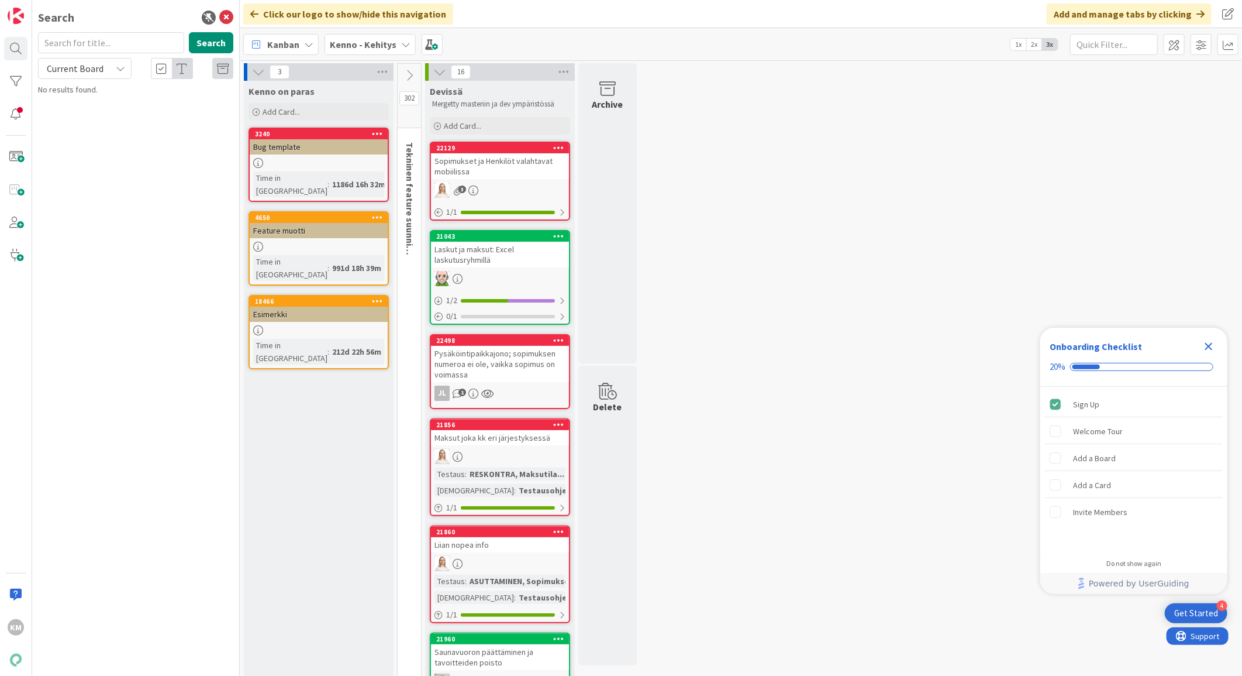
click at [404, 47] on icon at bounding box center [405, 44] width 9 height 9
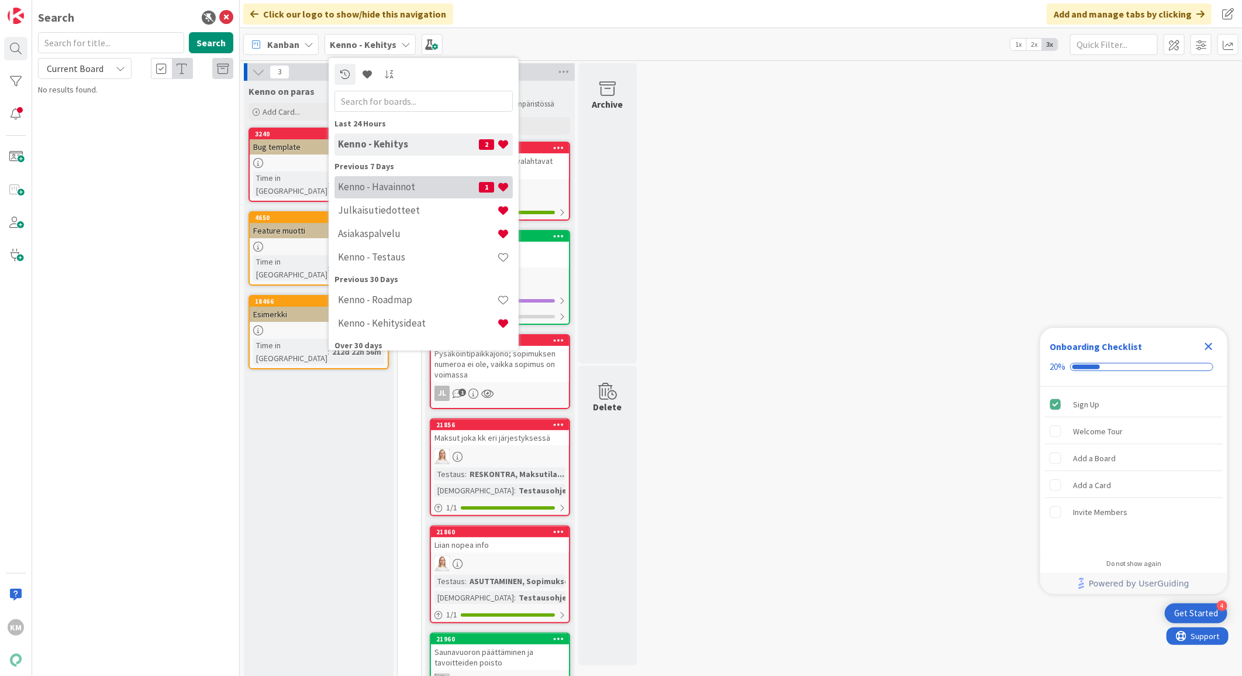
click at [393, 184] on h4 "Kenno - Havainnot" at bounding box center [408, 187] width 141 height 12
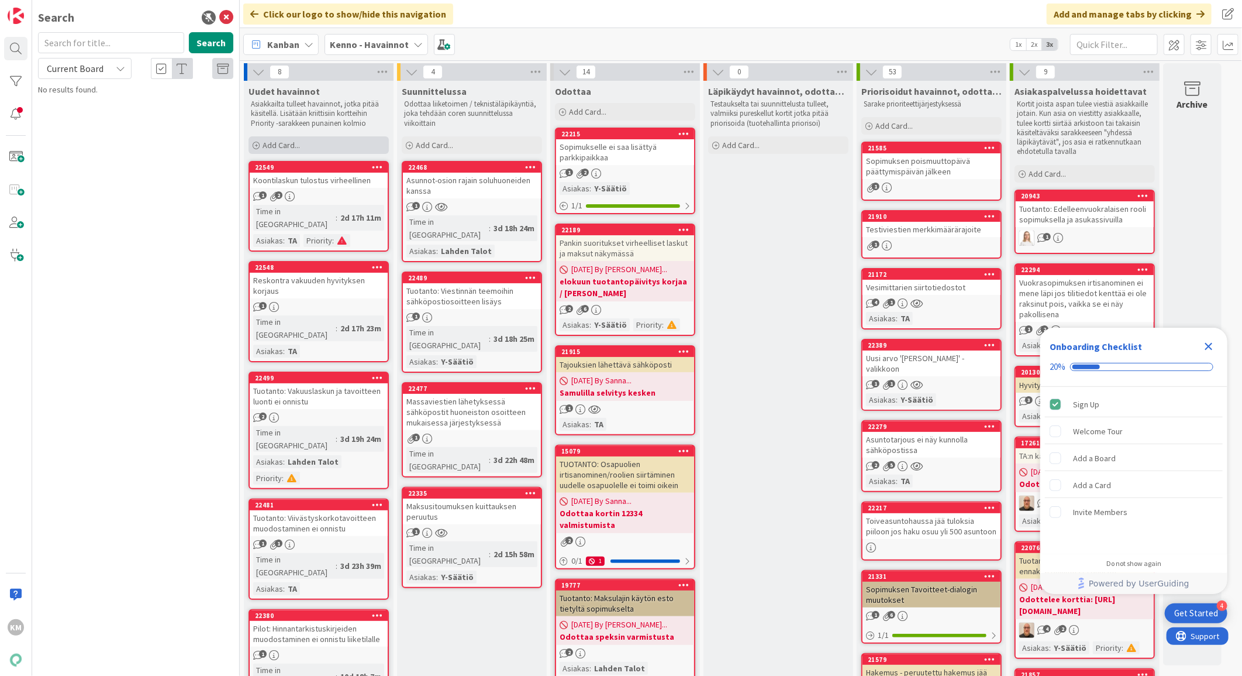
click at [317, 149] on div "Add Card..." at bounding box center [319, 145] width 140 height 18
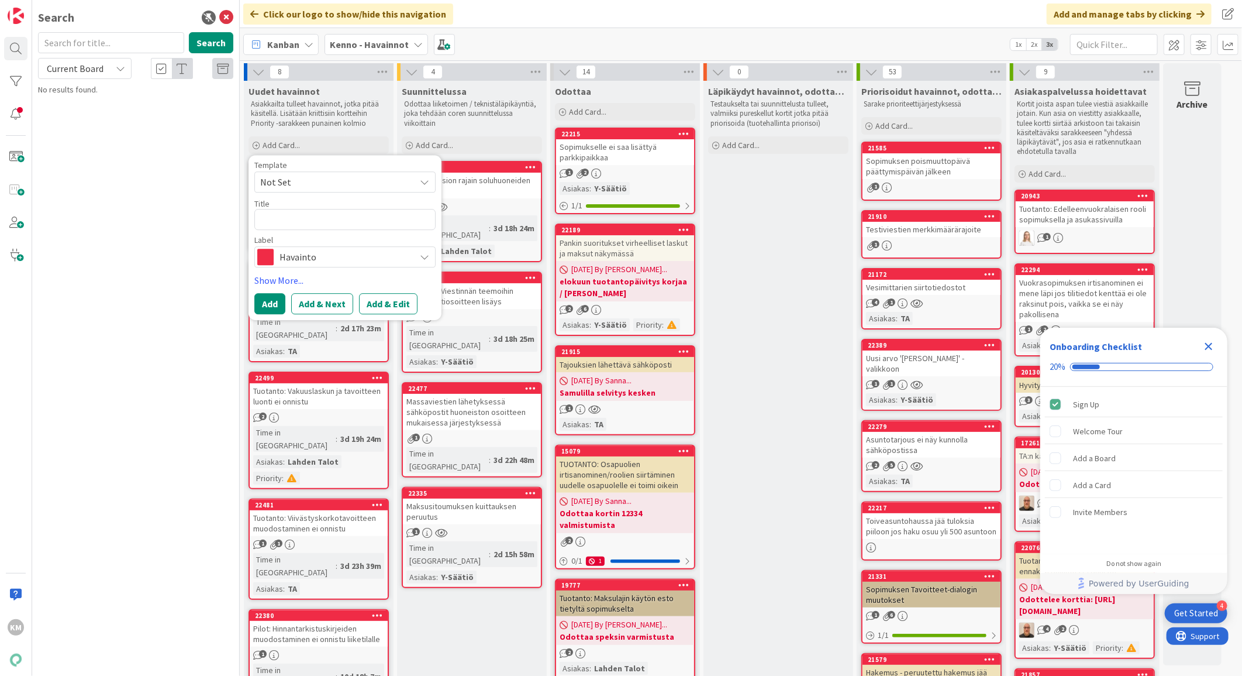
type textarea "x"
type textarea "Kohdistamaton Kela-maksu"
click at [399, 302] on button "Add & Edit" at bounding box center [388, 303] width 58 height 21
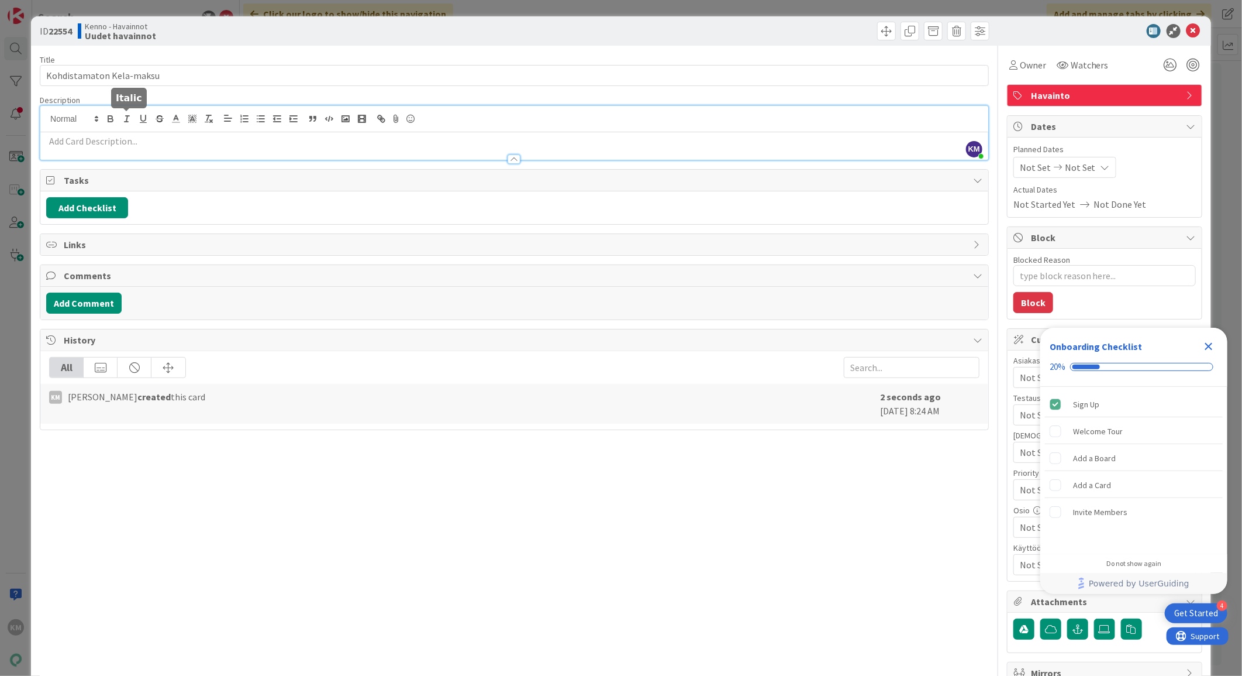
drag, startPoint x: 132, startPoint y: 119, endPoint x: 80, endPoint y: 148, distance: 59.4
drag, startPoint x: 80, startPoint y: 148, endPoint x: 54, endPoint y: 153, distance: 26.3
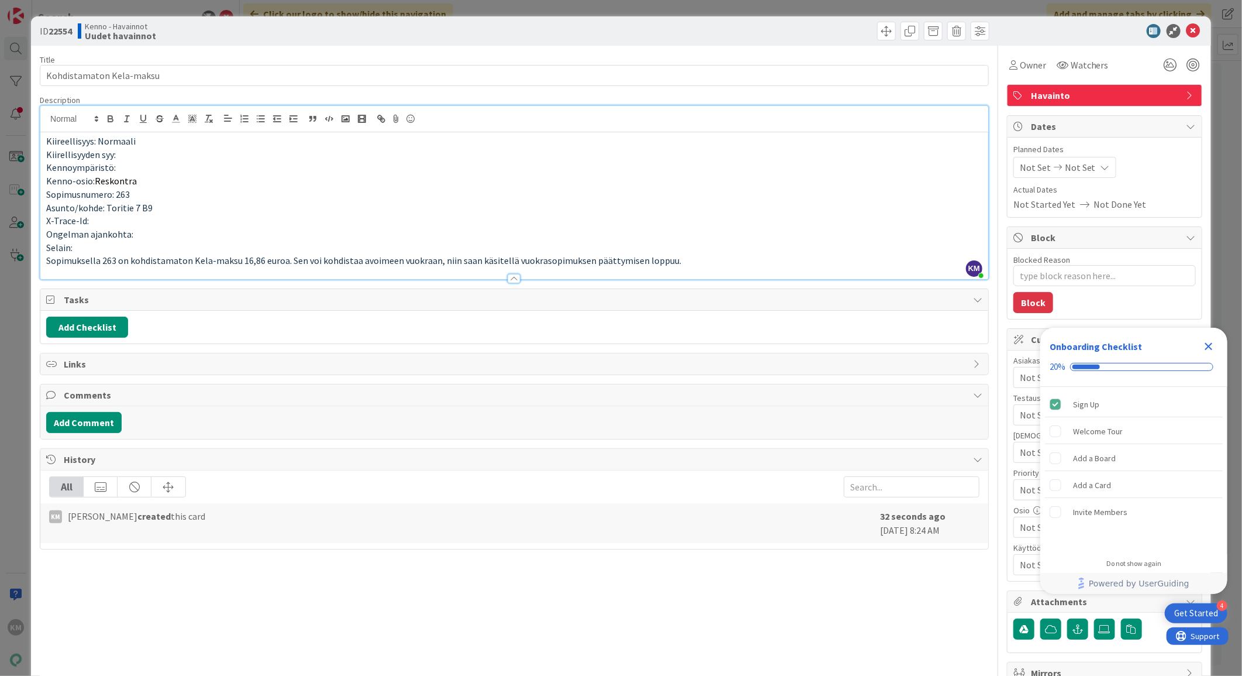
click at [88, 243] on p "Selain:" at bounding box center [514, 247] width 936 height 13
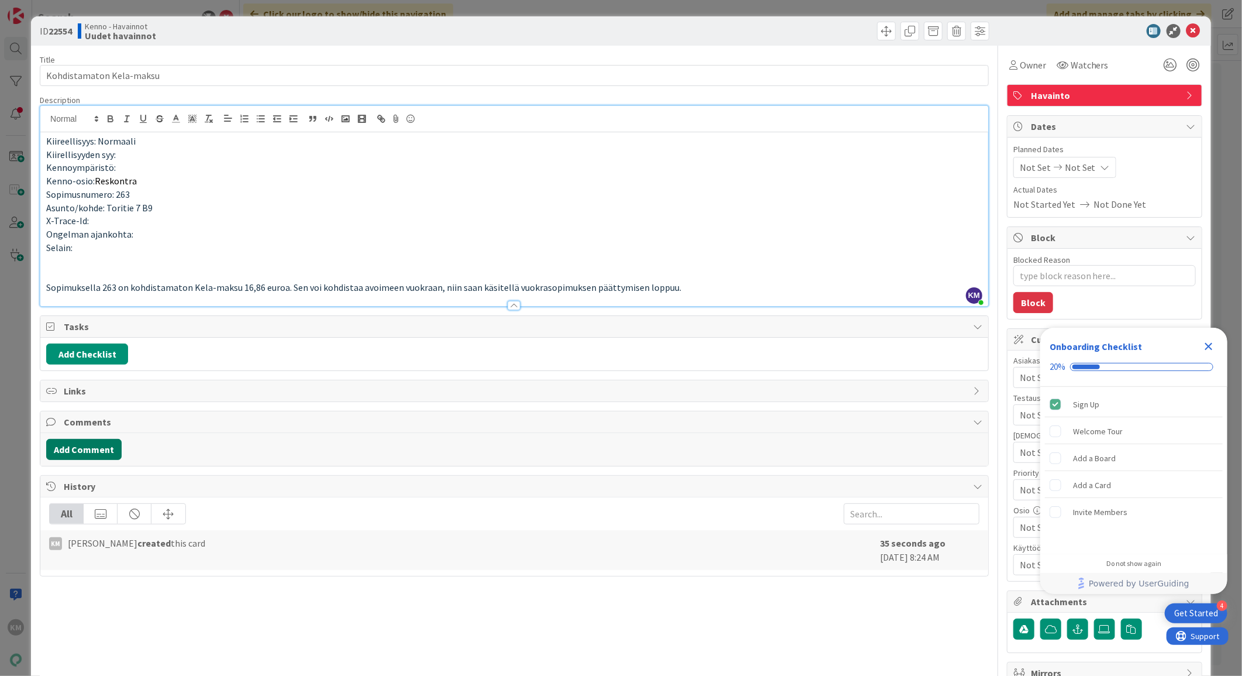
click at [102, 454] on button "Add Comment" at bounding box center [83, 449] width 75 height 21
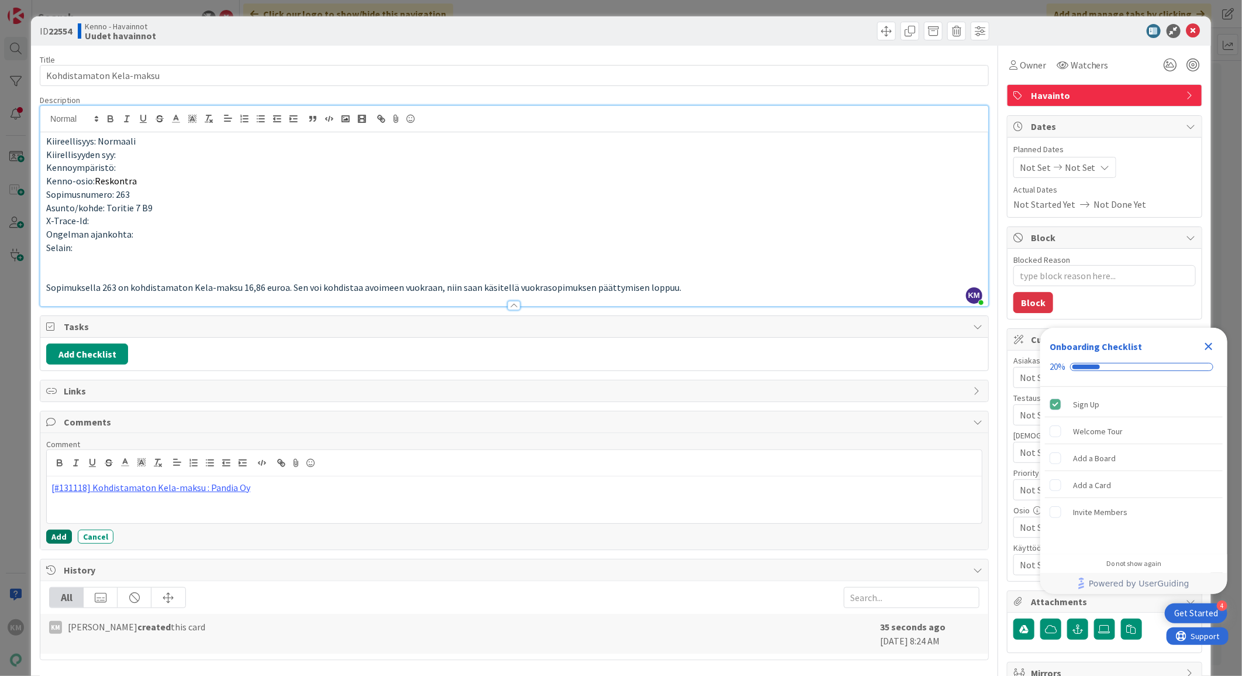
click at [58, 537] on button "Add" at bounding box center [59, 536] width 26 height 14
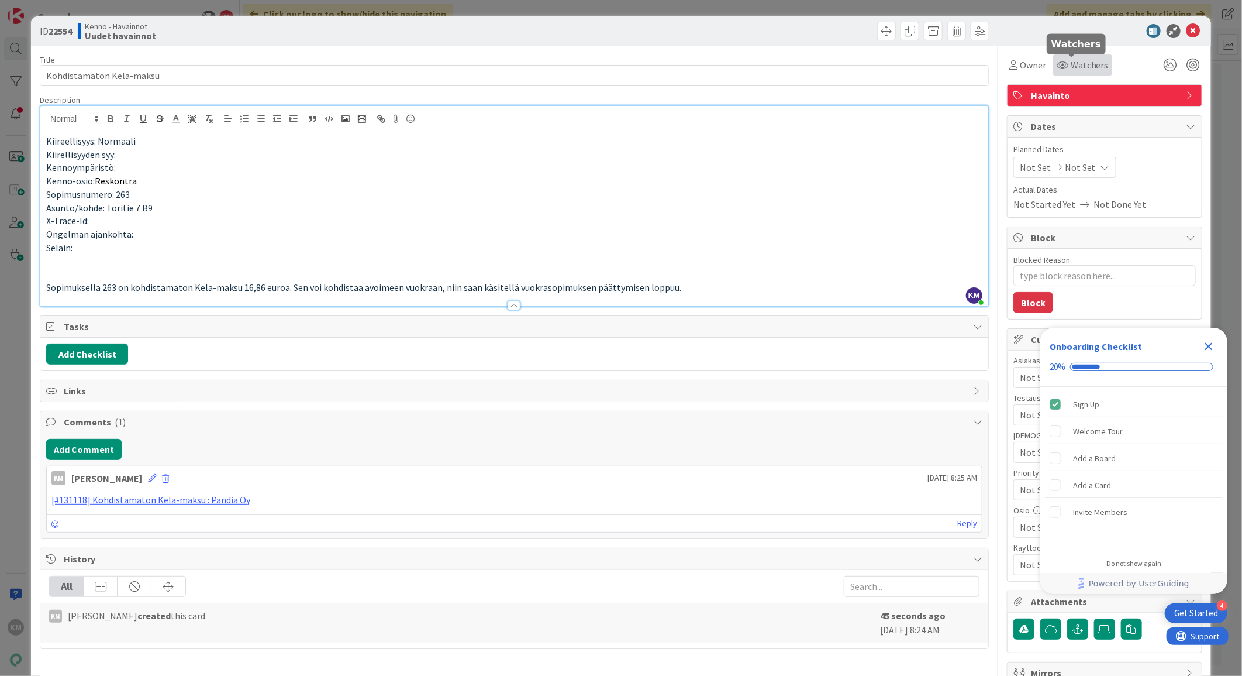
click at [1078, 58] on span "Watchers" at bounding box center [1090, 65] width 38 height 14
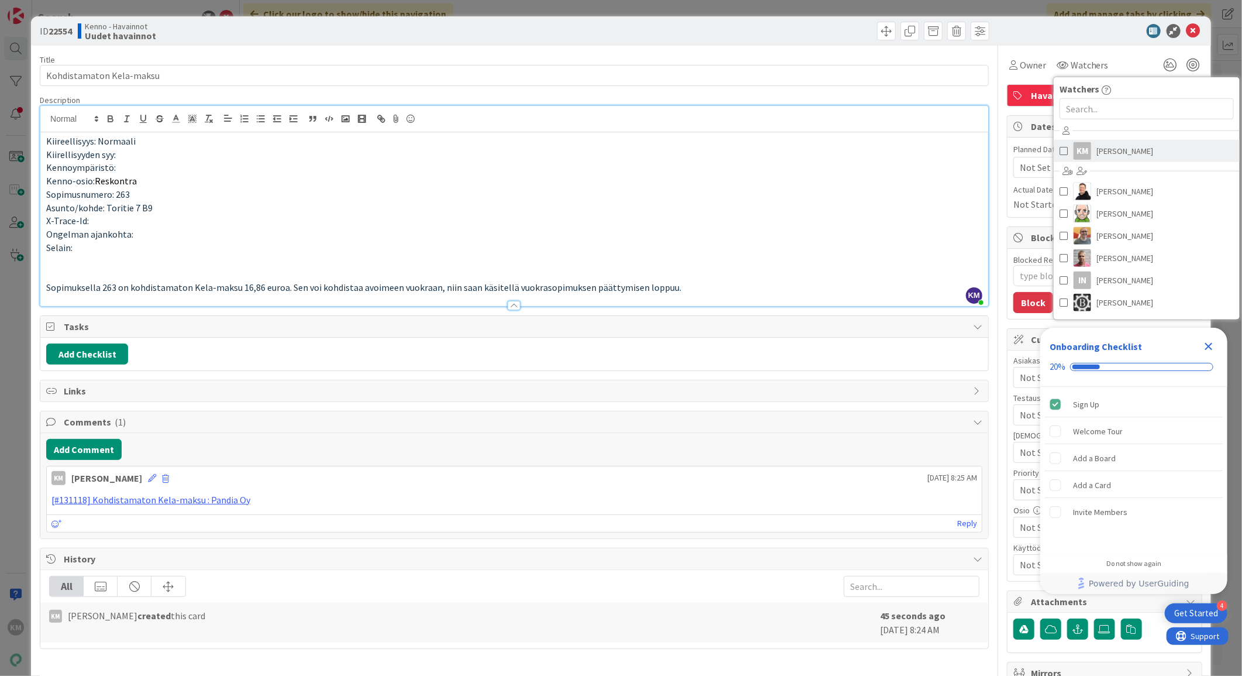
click at [1111, 153] on span "[PERSON_NAME]" at bounding box center [1125, 151] width 57 height 18
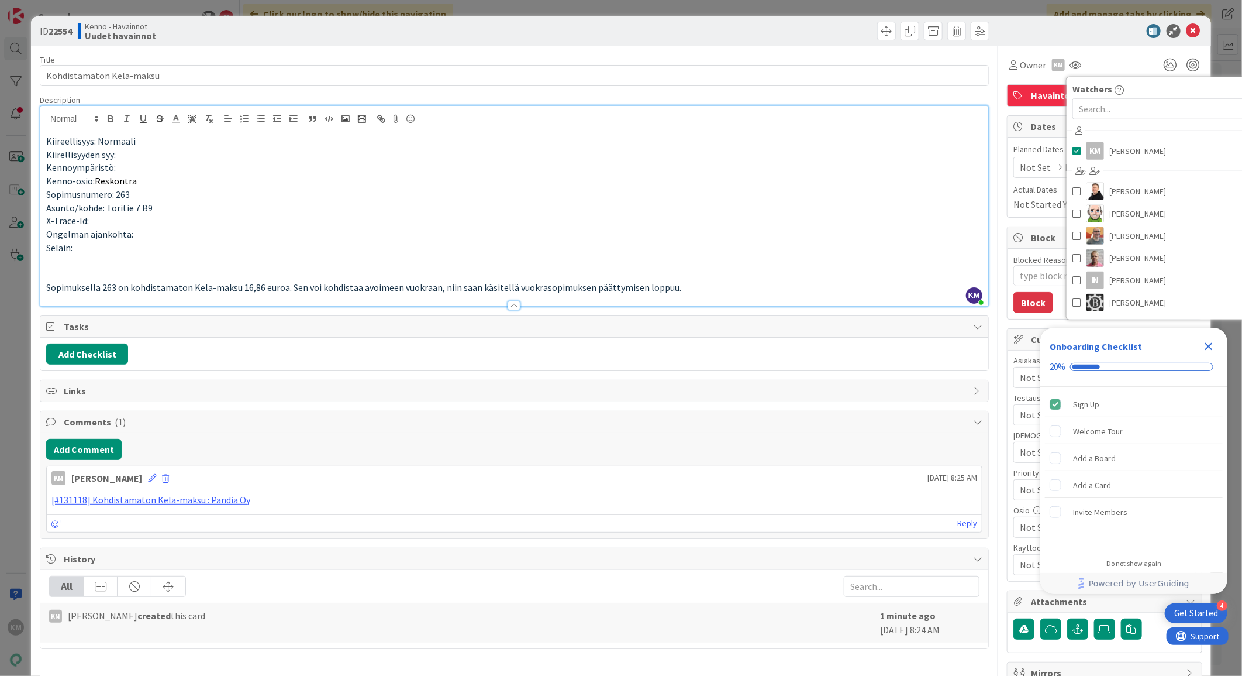
click at [1096, 36] on div at bounding box center [1099, 31] width 207 height 14
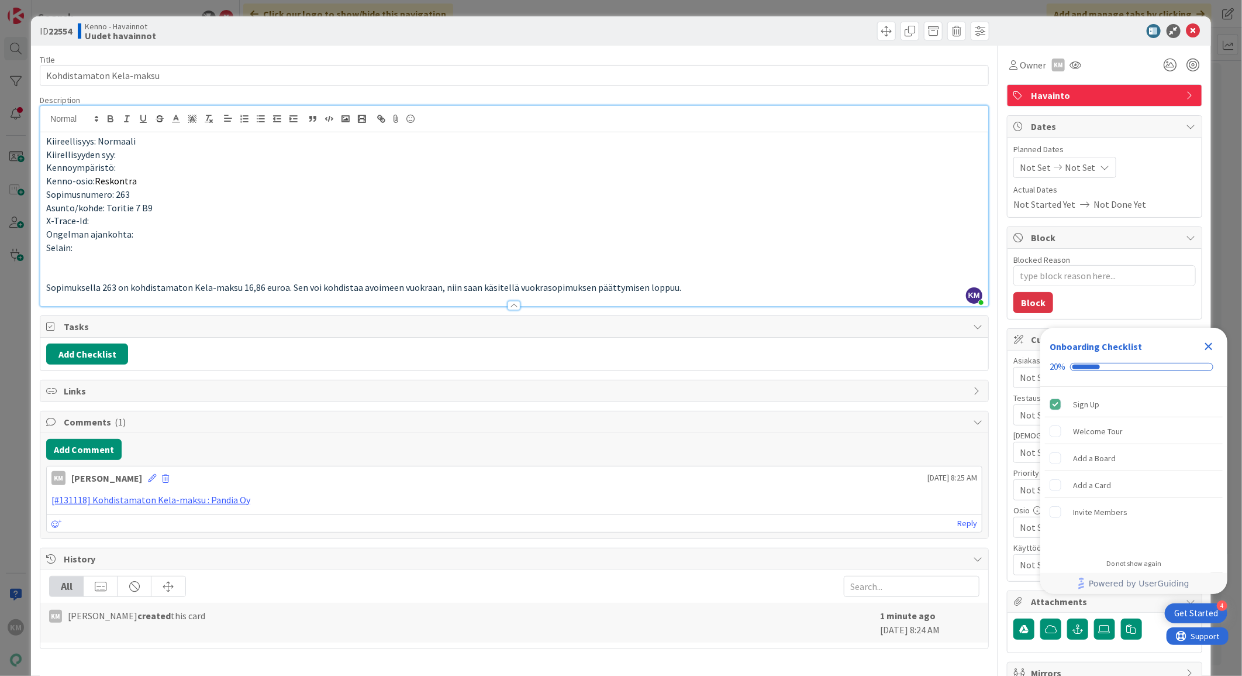
click at [1215, 345] on icon "Close Checklist" at bounding box center [1209, 346] width 14 height 14
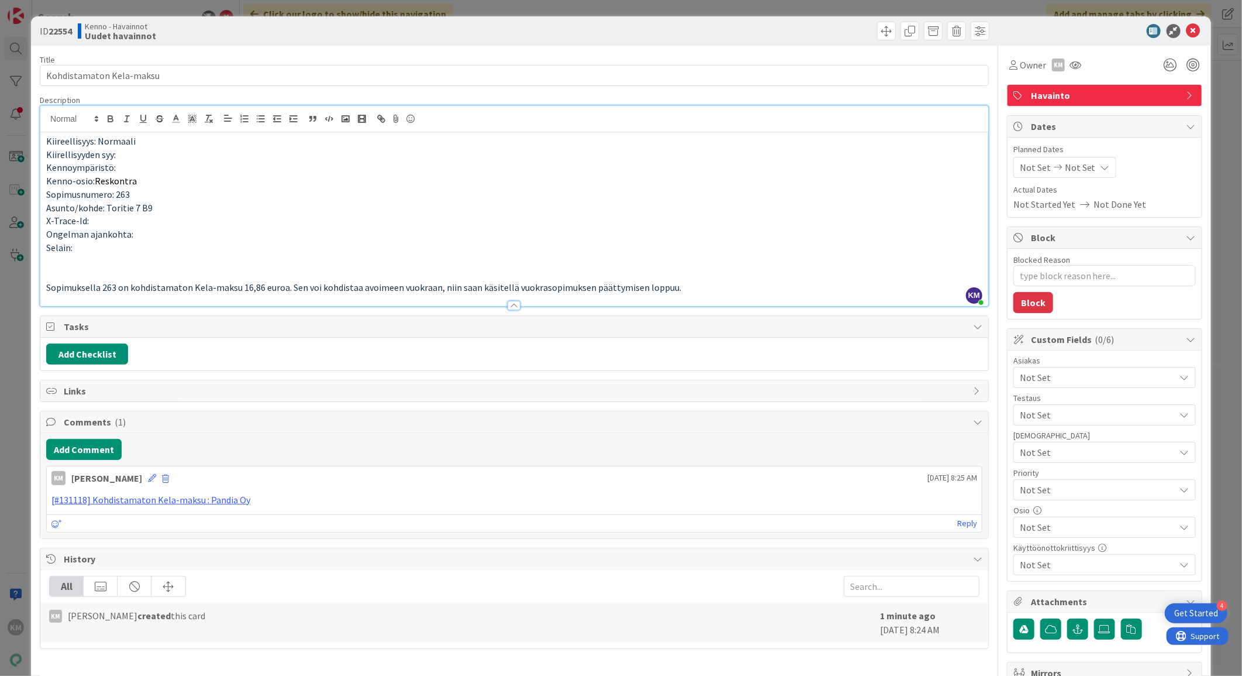
click at [1124, 376] on span "Not Set" at bounding box center [1098, 377] width 156 height 14
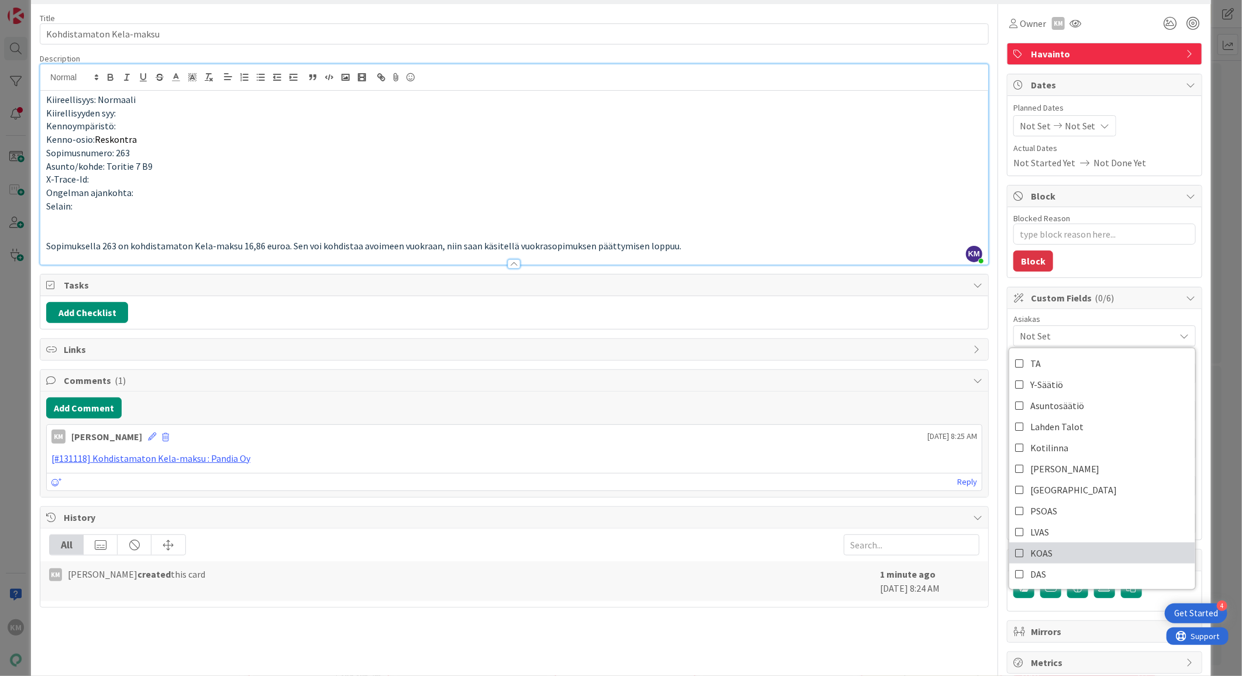
scroll to position [65, 0]
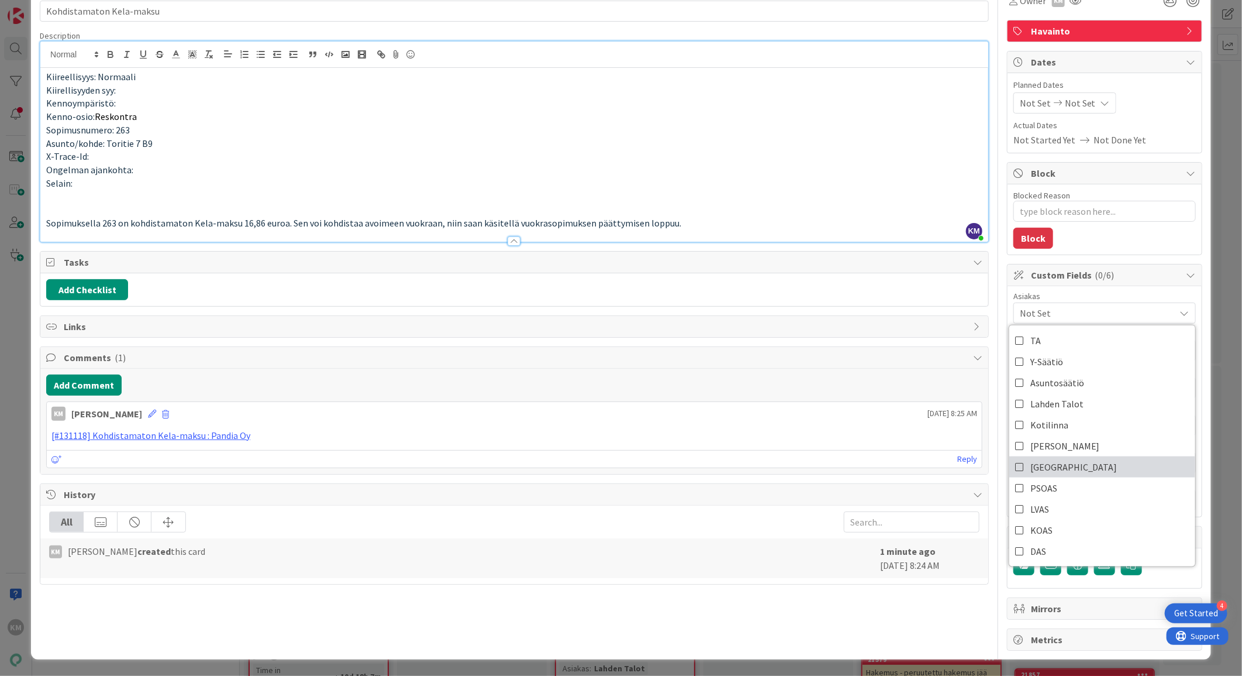
click at [1038, 461] on span "[GEOGRAPHIC_DATA]" at bounding box center [1074, 467] width 87 height 18
click at [940, 297] on div "Add Checklist" at bounding box center [514, 289] width 936 height 21
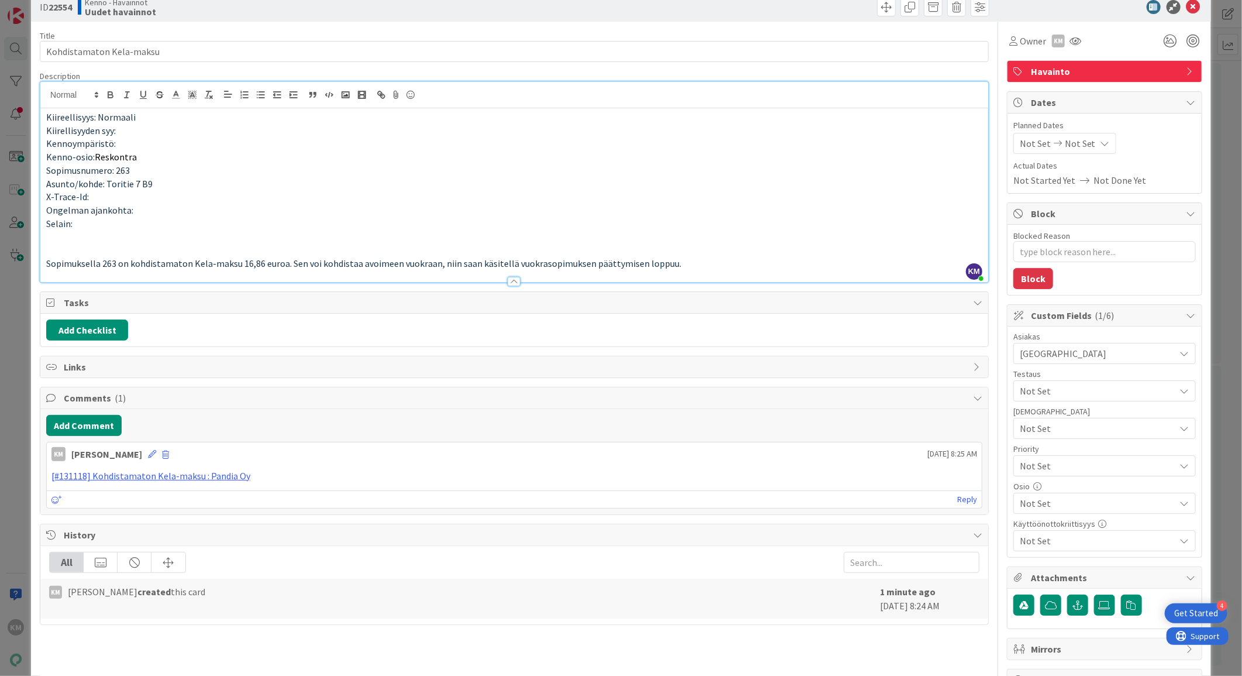
scroll to position [0, 0]
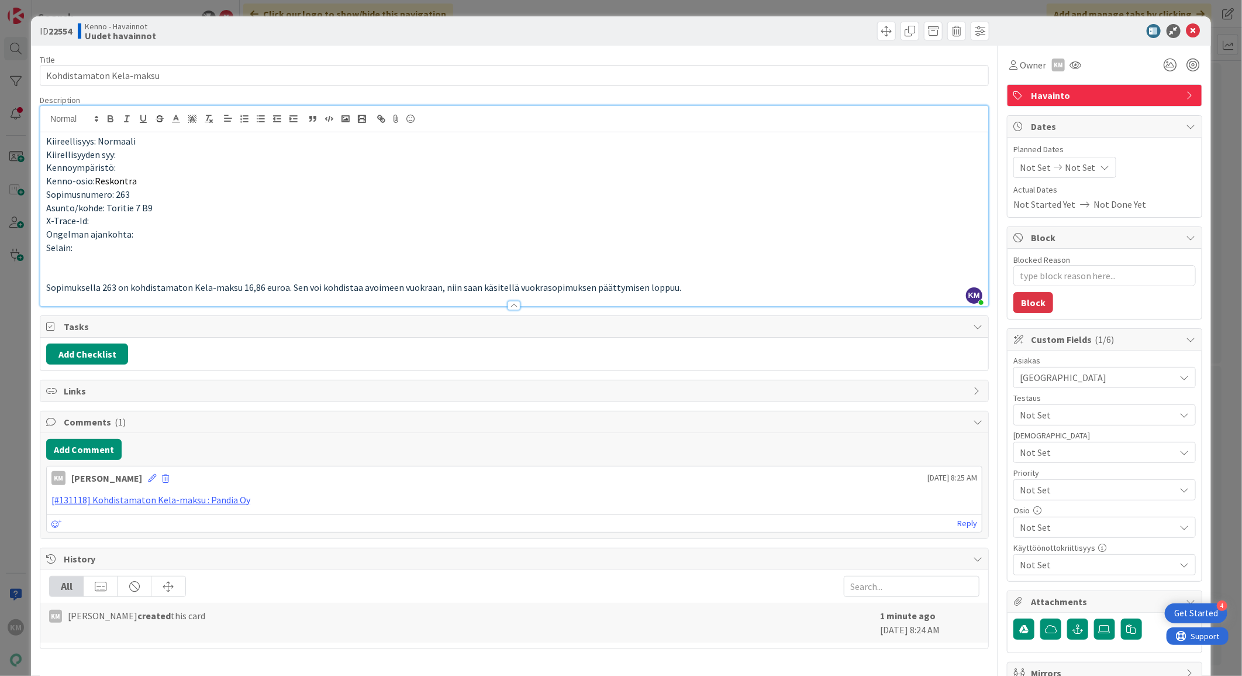
click at [60, 26] on b "22554" at bounding box center [60, 31] width 23 height 12
copy b "22554"
click at [1187, 28] on icon at bounding box center [1194, 31] width 14 height 14
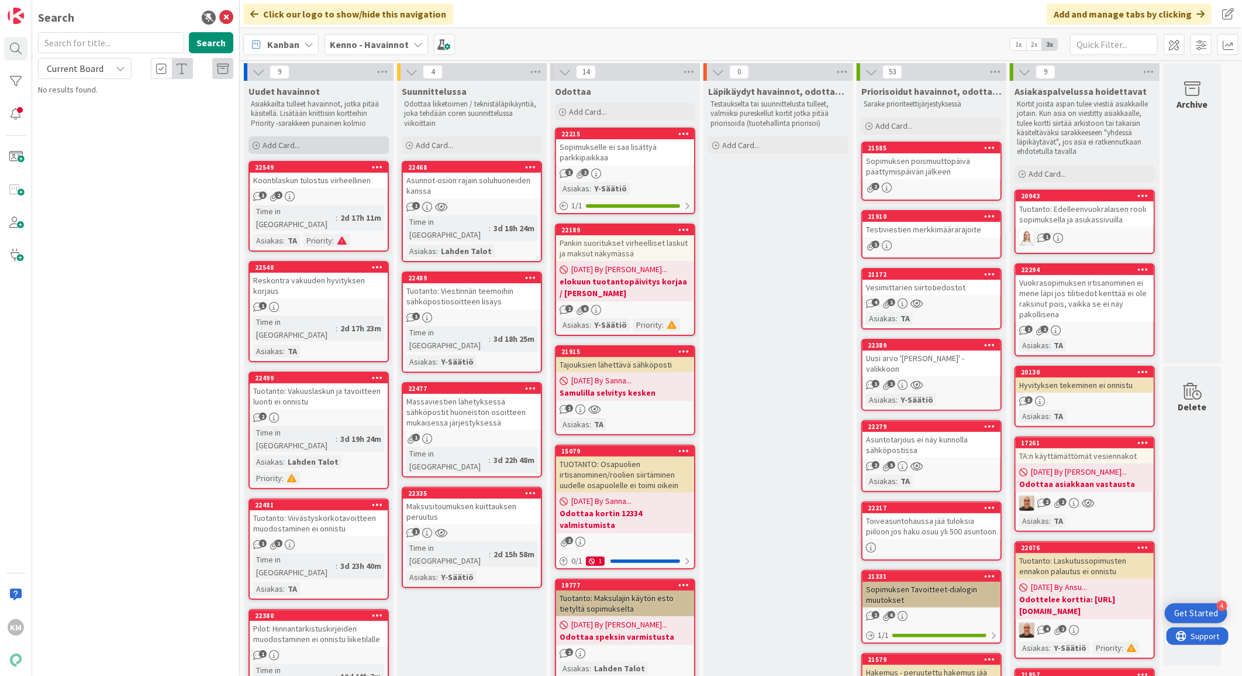
click at [285, 147] on span "Add Card..." at bounding box center [281, 145] width 37 height 11
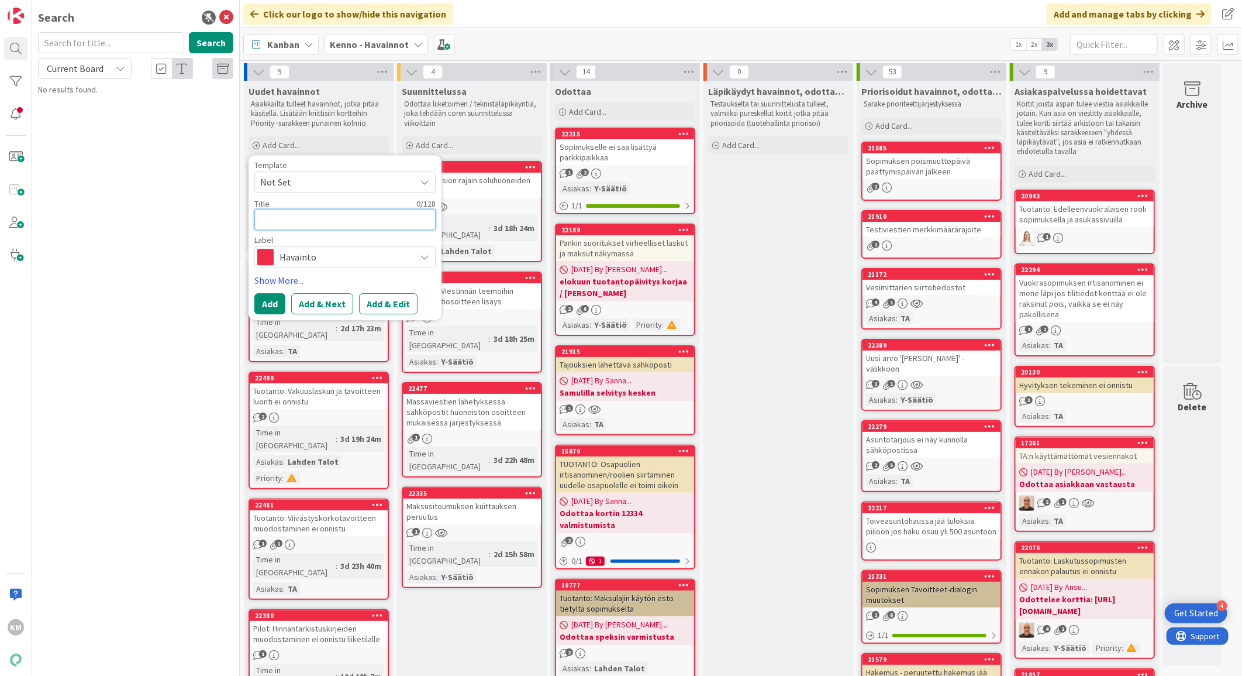
paste textarea "Käyttäjän tunnuksien resetointi staging - ympäristössä"
type textarea "x"
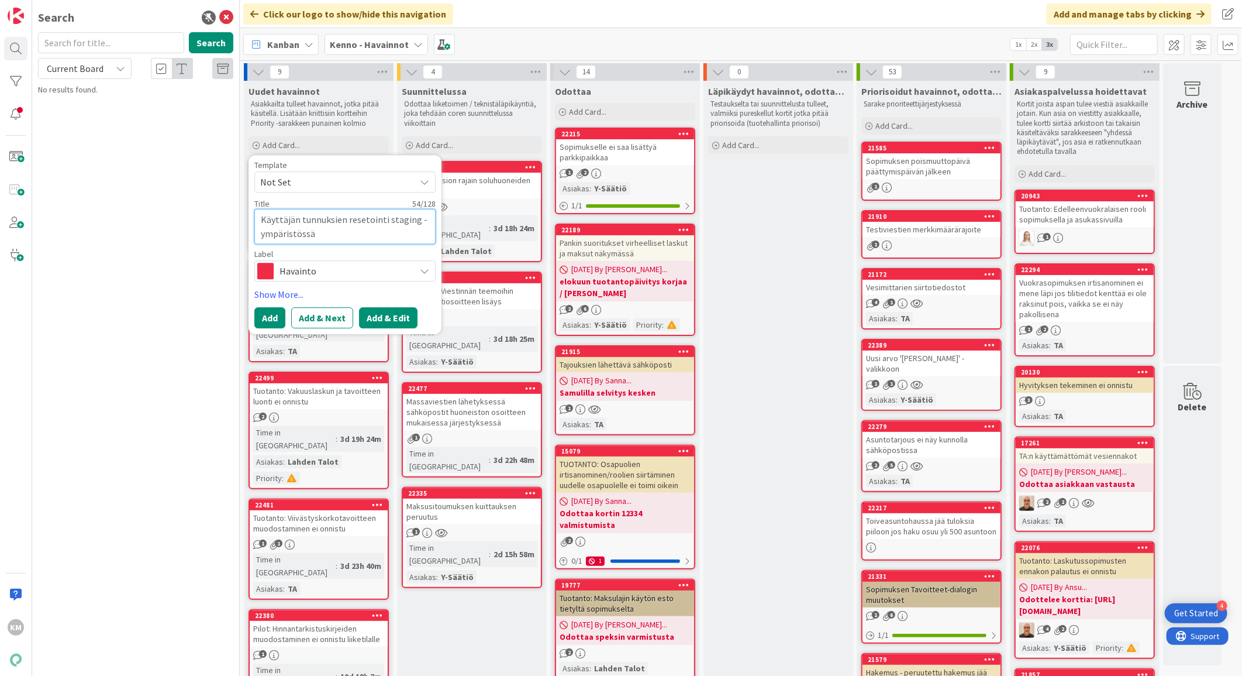
type textarea "Käyttäjän tunnuksien resetointi staging - ympäristössä"
click at [381, 322] on button "Add & Edit" at bounding box center [388, 317] width 58 height 21
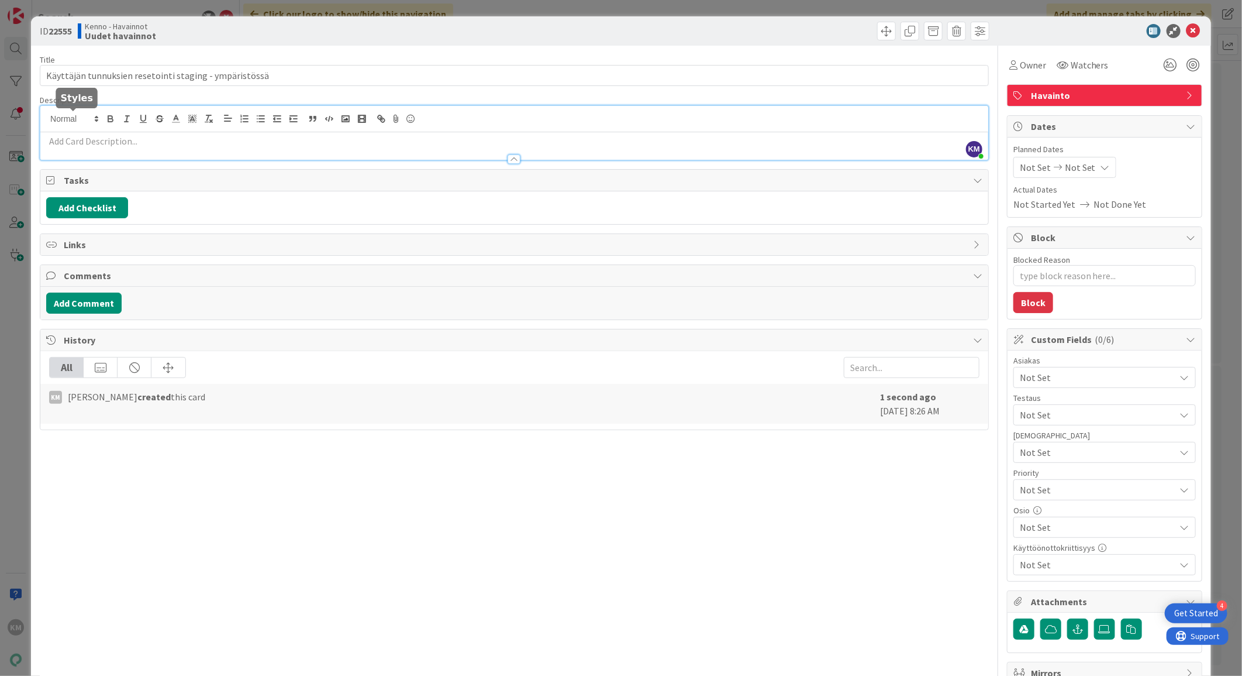
drag, startPoint x: 53, startPoint y: 122, endPoint x: 44, endPoint y: 142, distance: 22.5
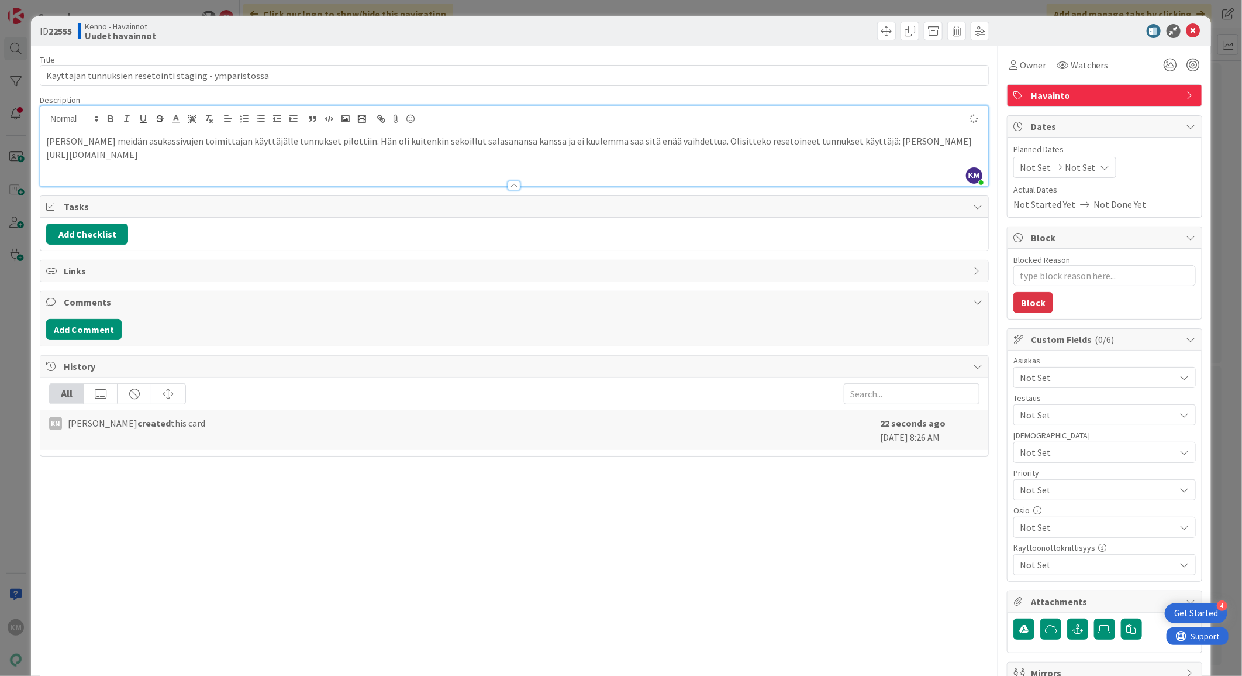
type textarea "x"
click at [404, 156] on p "[URL][DOMAIN_NAME]" at bounding box center [514, 154] width 936 height 13
click at [924, 142] on p "[PERSON_NAME] meidän asukassivujen toimittajan käyttäjälle tunnukset pilottiin.…" at bounding box center [514, 141] width 936 height 13
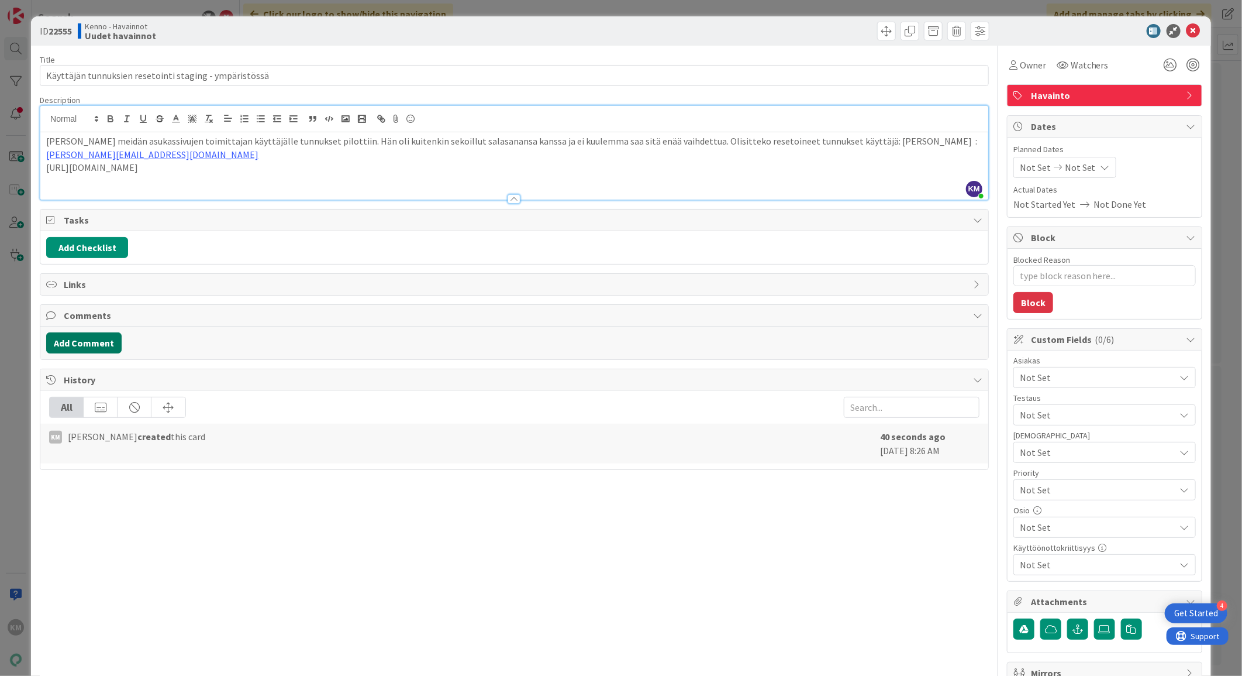
click at [92, 343] on button "Add Comment" at bounding box center [83, 342] width 75 height 21
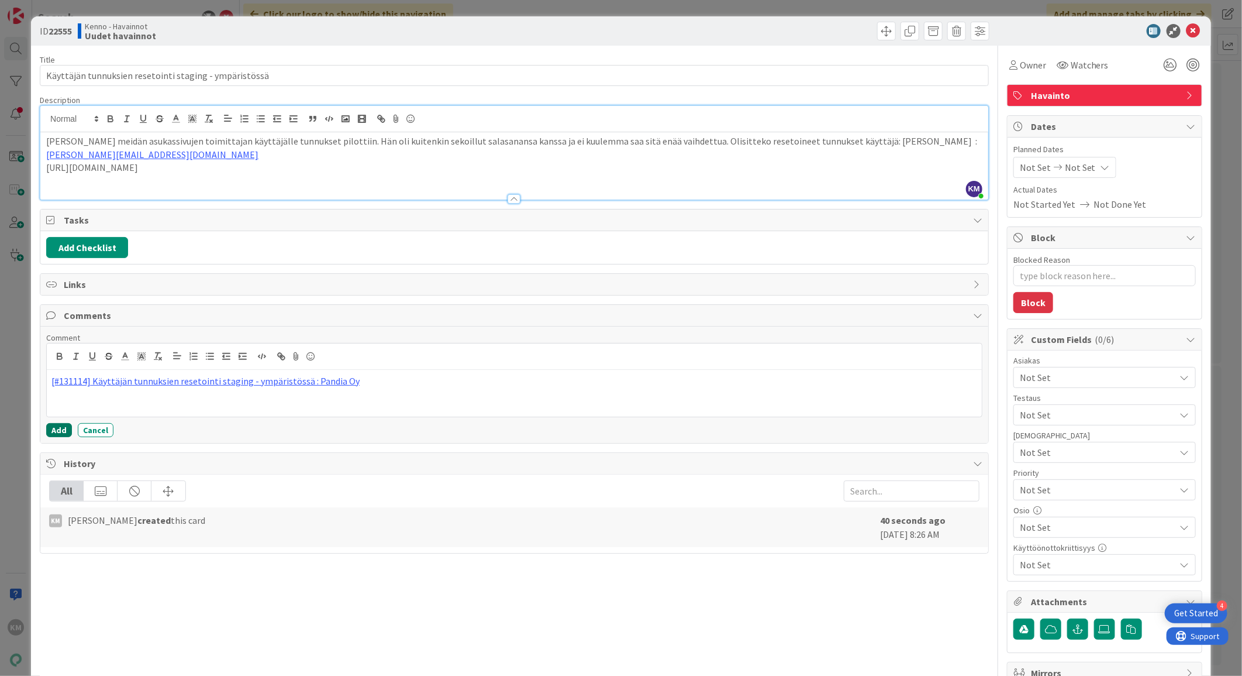
click at [62, 430] on button "Add" at bounding box center [59, 430] width 26 height 14
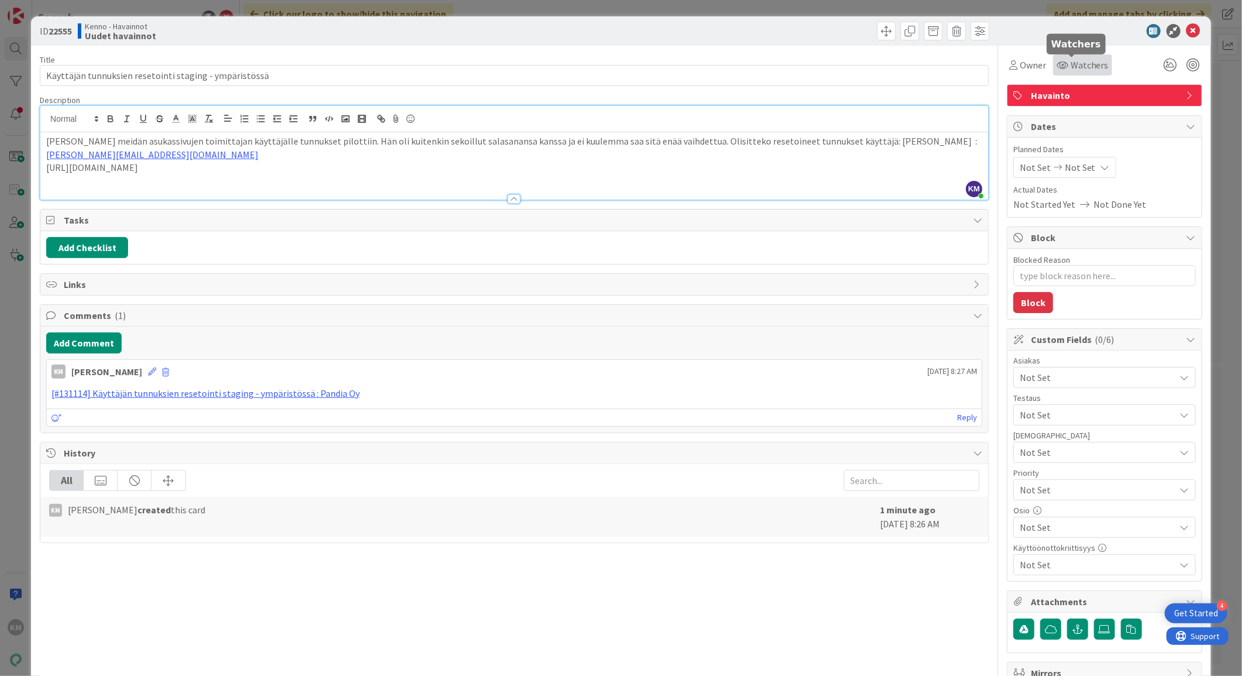
click at [1081, 63] on span "Watchers" at bounding box center [1090, 65] width 38 height 14
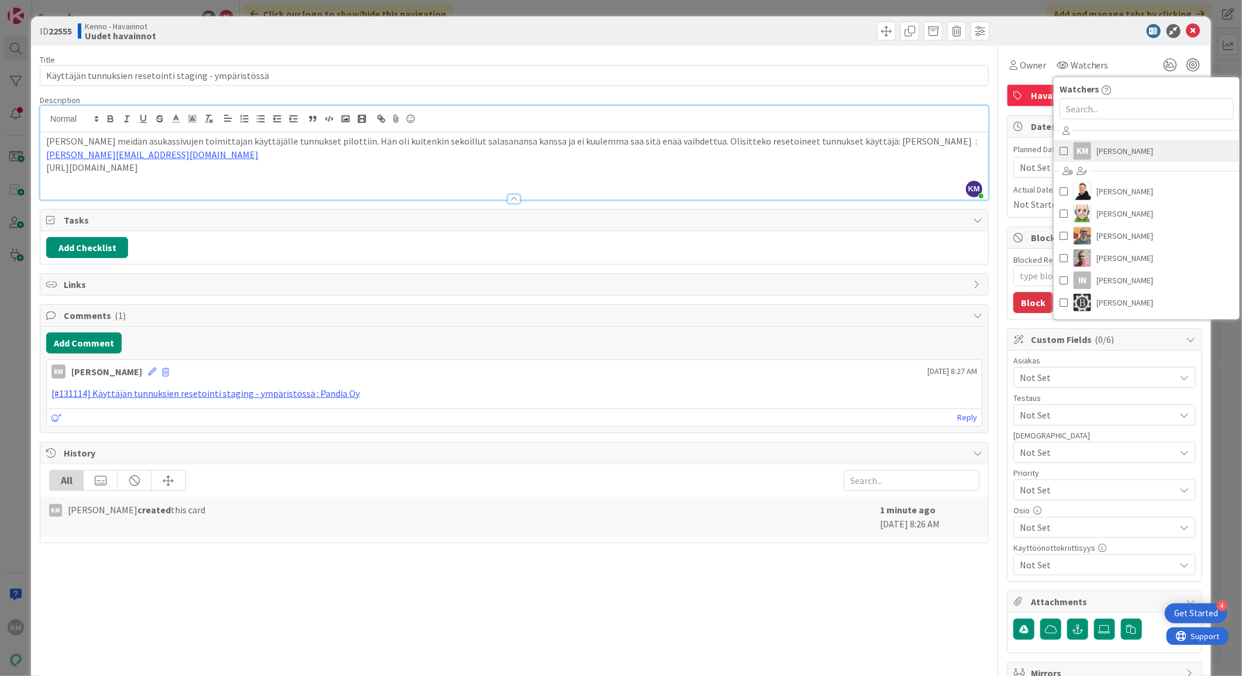
click at [1132, 143] on span "[PERSON_NAME]" at bounding box center [1125, 151] width 57 height 18
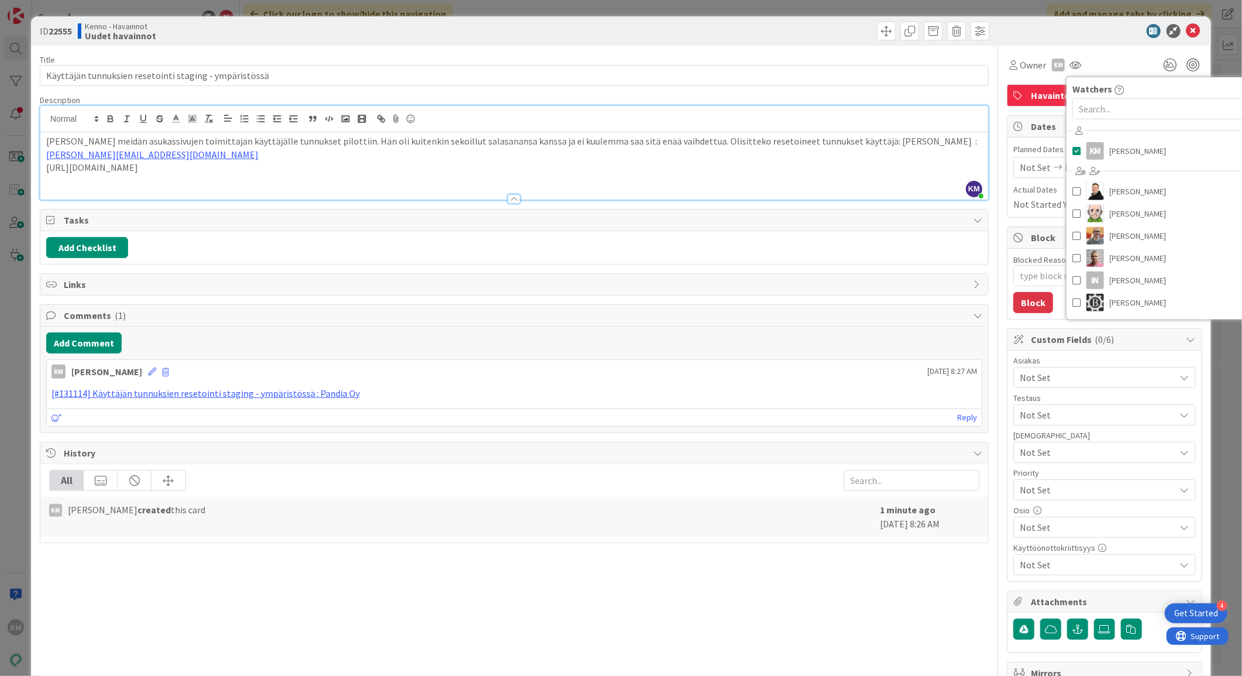
click at [1060, 22] on div "ID 22555 Kenno - Havainnot Uudet havainnot" at bounding box center [621, 30] width 1180 height 29
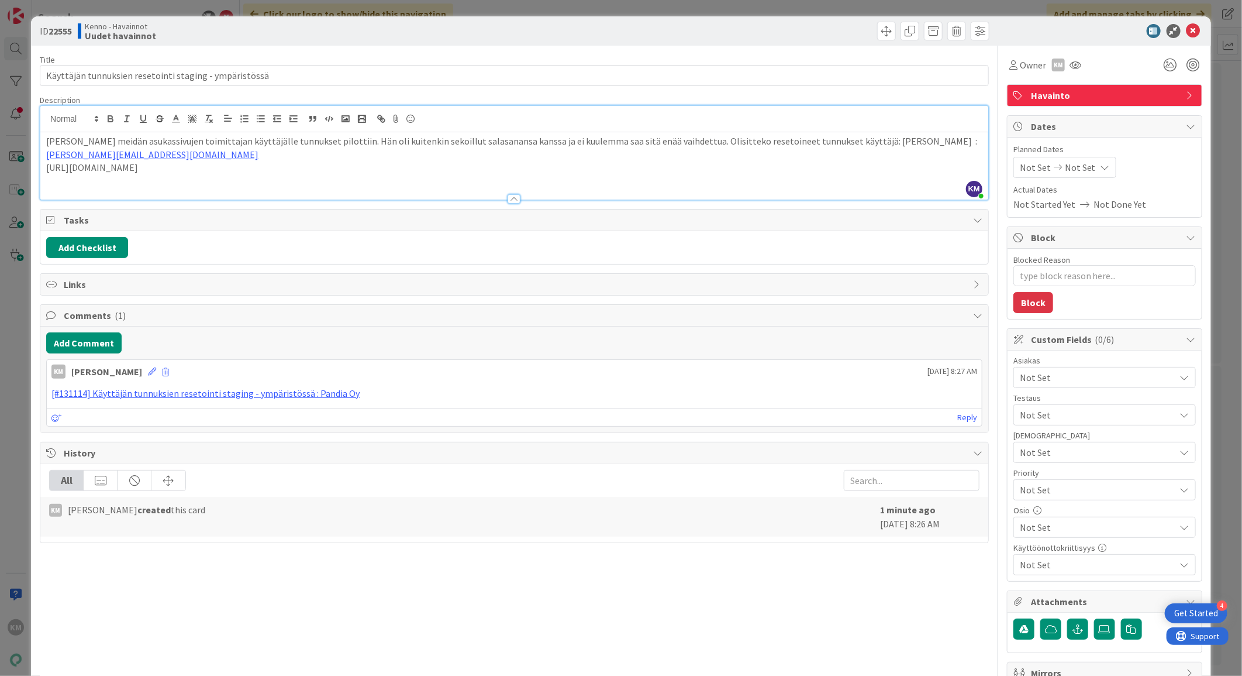
click at [1055, 384] on span "Not Set" at bounding box center [1098, 377] width 156 height 14
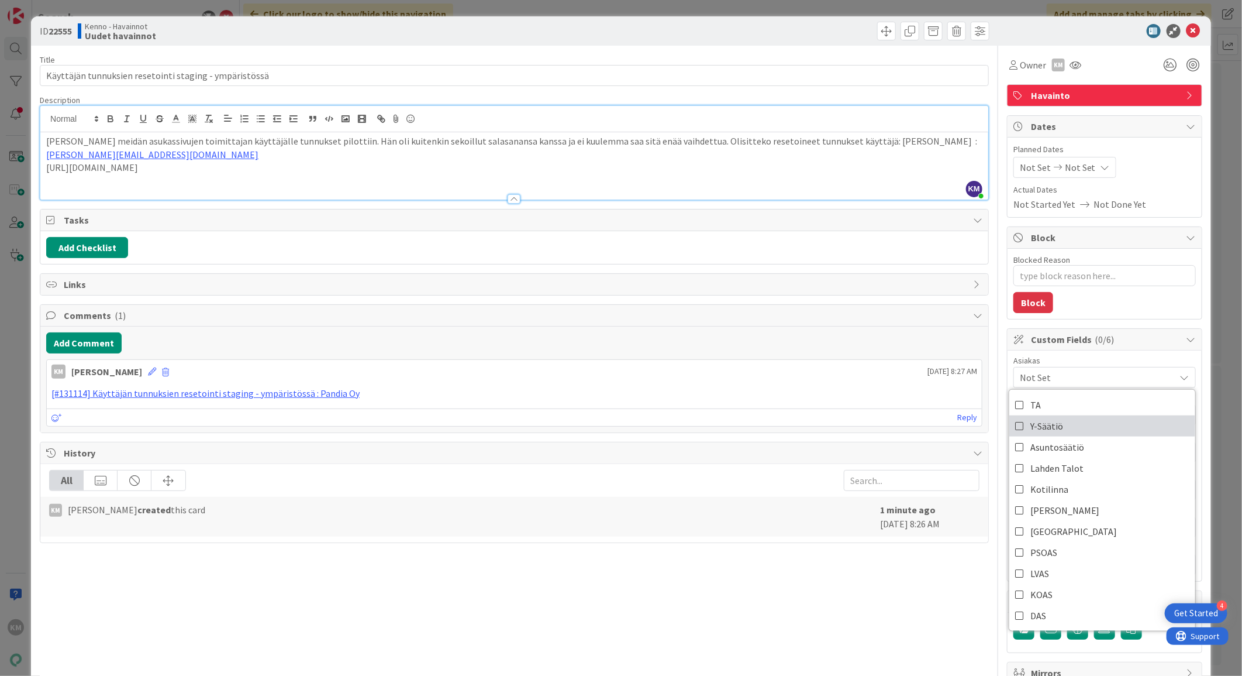
click at [1047, 429] on span "Y-Säätiö" at bounding box center [1047, 426] width 33 height 18
type textarea "x"
click at [896, 640] on div "Title 54 / 128 Käyttäjän tunnuksien resetointi staging - ympäristössä Descripti…" at bounding box center [514, 380] width 949 height 669
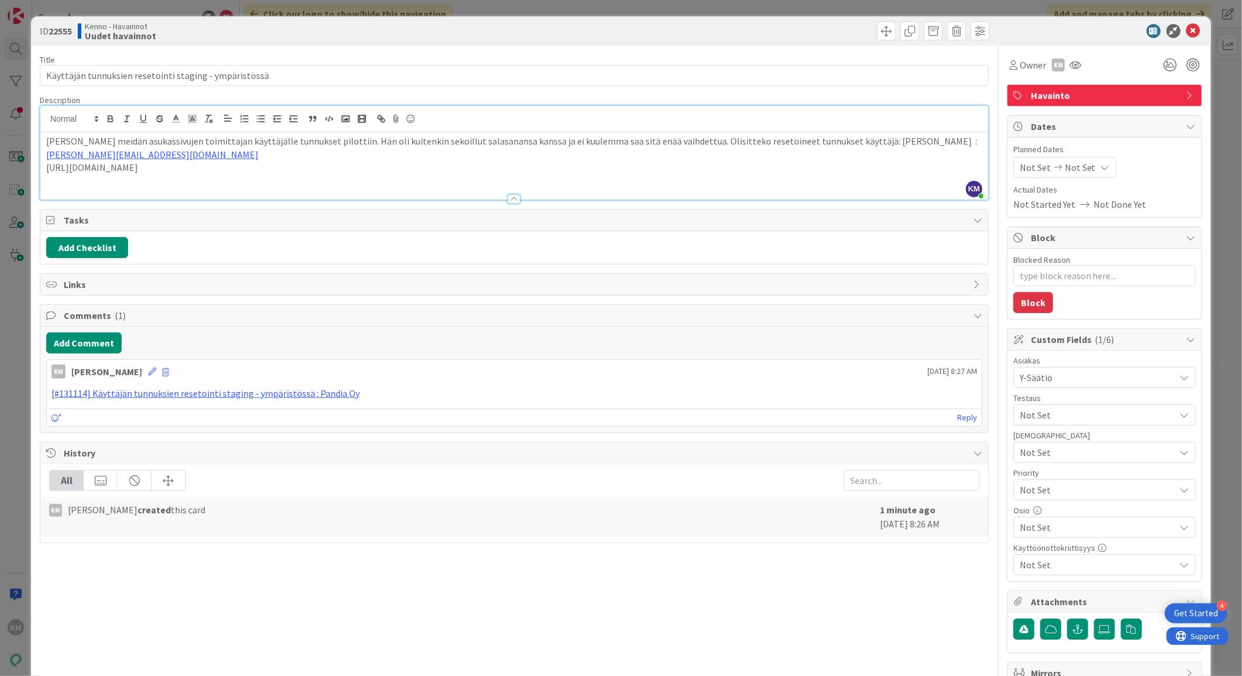
click at [67, 28] on b "22555" at bounding box center [60, 31] width 23 height 12
copy b "22555"
click at [1187, 30] on icon at bounding box center [1194, 31] width 14 height 14
